Goal: Task Accomplishment & Management: Complete application form

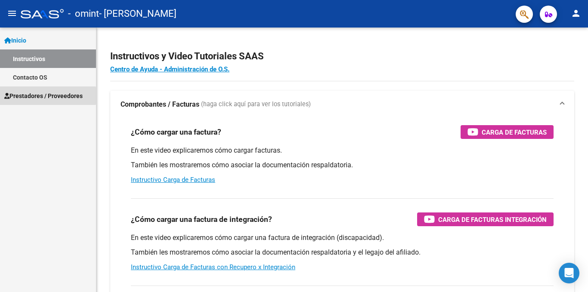
click at [21, 96] on span "Prestadores / Proveedores" at bounding box center [43, 95] width 78 height 9
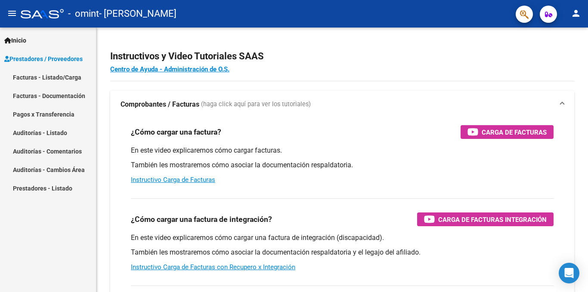
click at [35, 76] on link "Facturas - Listado/Carga" at bounding box center [48, 77] width 96 height 19
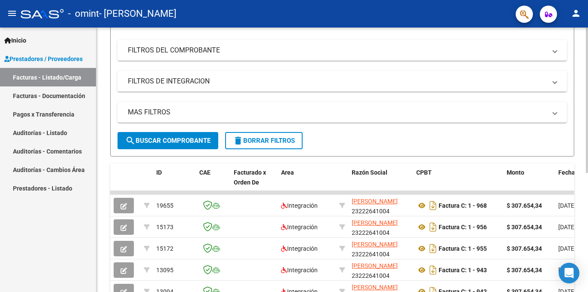
scroll to position [172, 0]
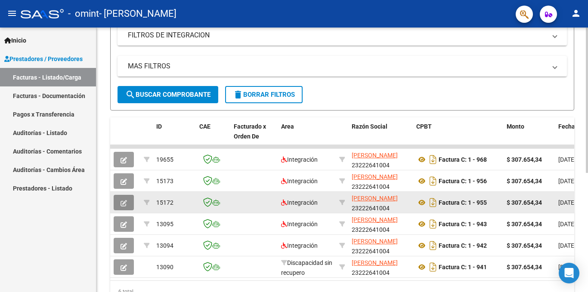
click at [127, 204] on icon "button" at bounding box center [123, 203] width 6 height 6
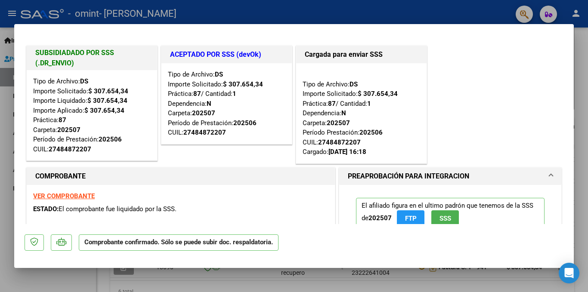
click at [5, 198] on div at bounding box center [294, 146] width 588 height 292
type input "$ 0,00"
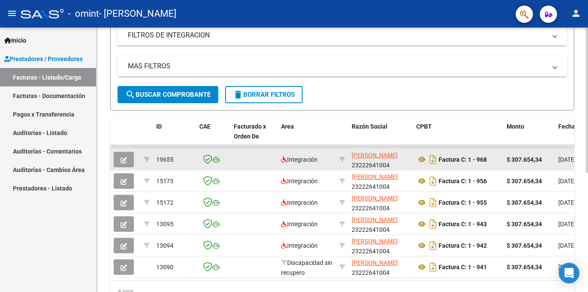
click at [126, 164] on button "button" at bounding box center [124, 159] width 20 height 15
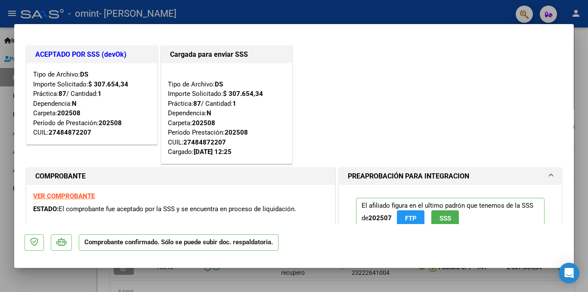
click at [2, 167] on div at bounding box center [294, 146] width 588 height 292
type input "$ 0,00"
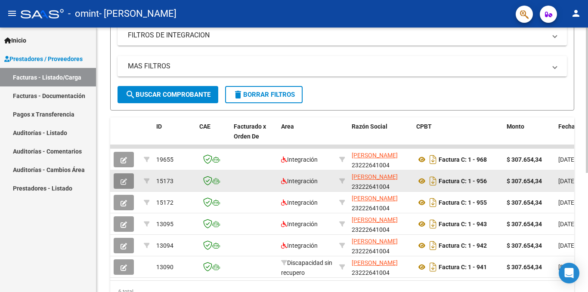
click at [121, 183] on icon "button" at bounding box center [123, 182] width 6 height 6
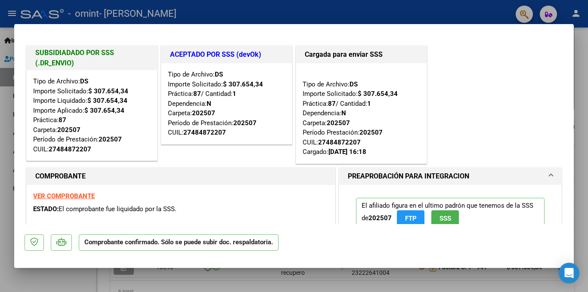
click at [0, 189] on div at bounding box center [294, 146] width 588 height 292
type input "$ 0,00"
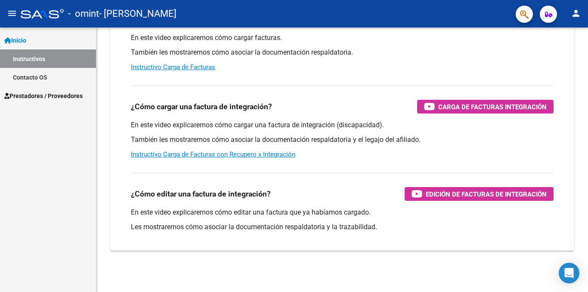
scroll to position [113, 0]
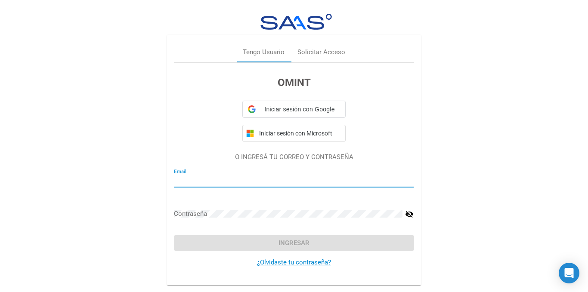
type input "[EMAIL_ADDRESS][DOMAIN_NAME]"
